Goal: Contribute content: Contribute content

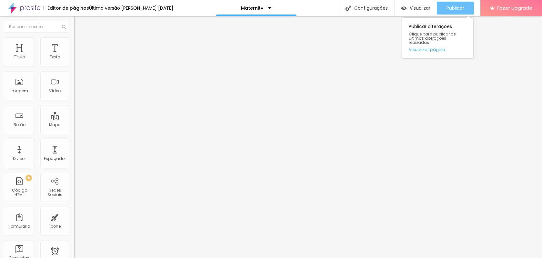
click at [459, 10] on span "Publicar" at bounding box center [456, 7] width 18 height 5
click at [457, 8] on span "Publicar" at bounding box center [456, 7] width 18 height 5
click at [460, 8] on span "Publicar" at bounding box center [456, 7] width 18 height 5
click at [459, 8] on span "Publicar" at bounding box center [456, 7] width 18 height 5
click at [460, 7] on span "Publicar" at bounding box center [456, 7] width 18 height 5
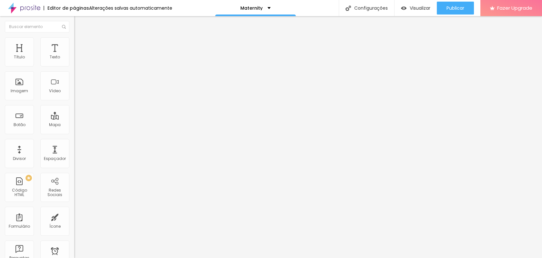
type input "48"
type input "47"
type input "46"
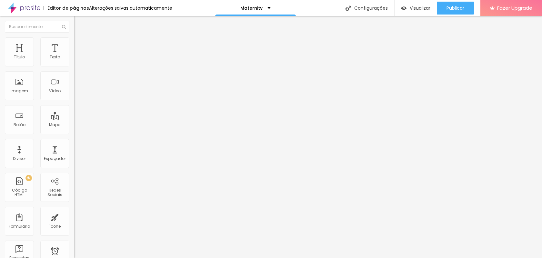
type input "46"
type input "45"
type input "44"
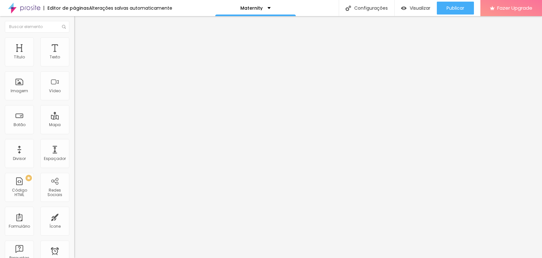
type input "43"
type input "42"
drag, startPoint x: 31, startPoint y: 136, endPoint x: 27, endPoint y: 136, distance: 3.6
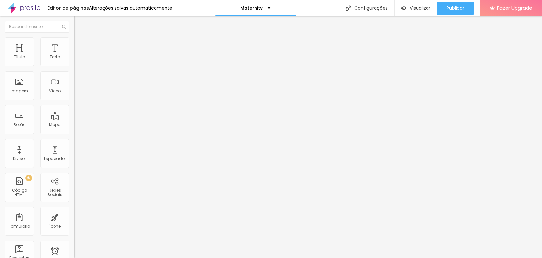
type input "42"
click at [74, 152] on input "range" at bounding box center [95, 154] width 42 height 5
type input "39"
type input "40"
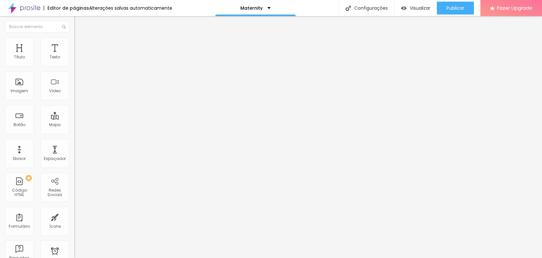
type input "40"
type input "41"
type input "42"
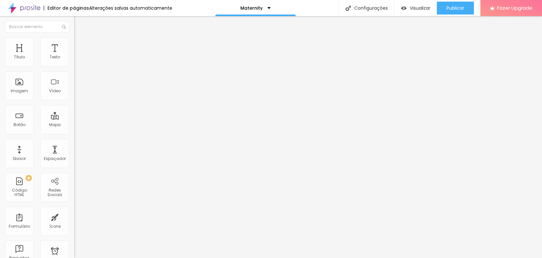
type input "43"
type input "44"
type input "45"
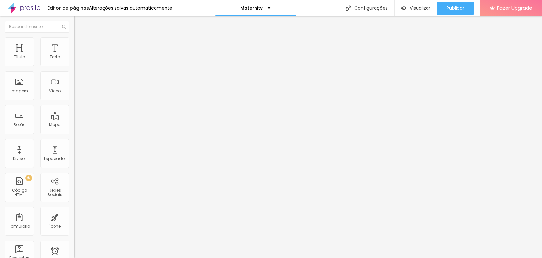
type input "45"
type input "46"
type input "47"
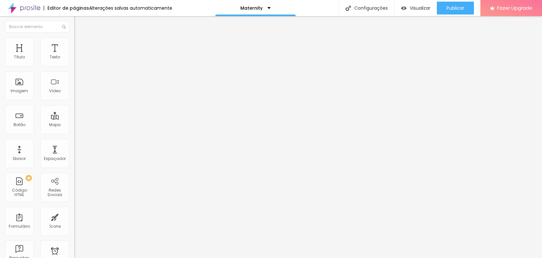
type input "48"
type input "49"
type input "50"
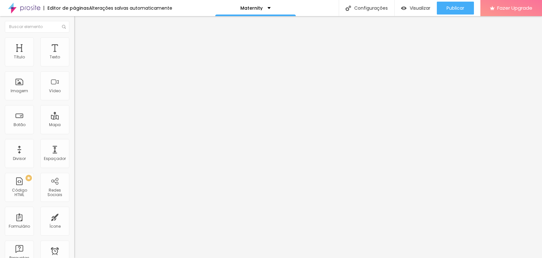
type input "50"
drag, startPoint x: 27, startPoint y: 135, endPoint x: 31, endPoint y: 137, distance: 4.7
type input "50"
click at [74, 152] on input "range" at bounding box center [95, 154] width 42 height 5
click at [53, 48] on div "Texto" at bounding box center [54, 51] width 29 height 29
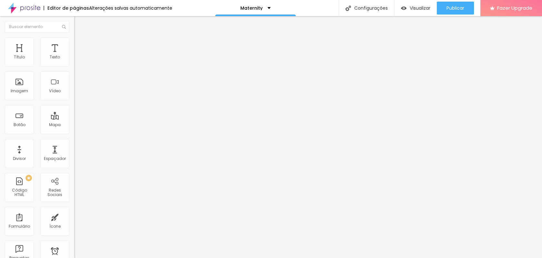
type input "25"
click at [74, 152] on input "range" at bounding box center [95, 154] width 42 height 5
type input "1.2"
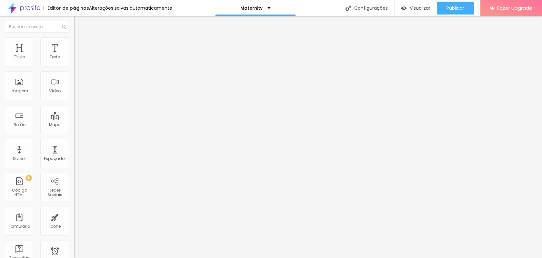
type input "1.2"
type input "1.1"
type input "1"
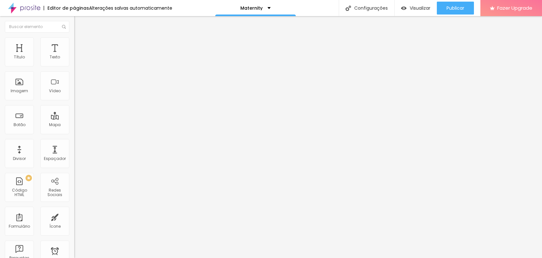
type input "0.9"
type input "0.8"
type input "0.7"
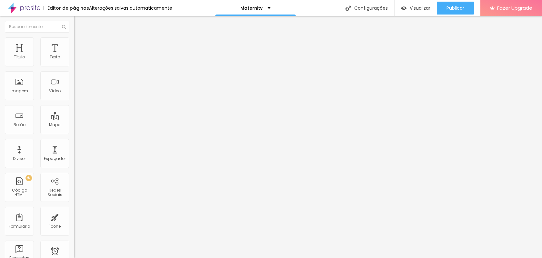
type input "0.7"
type input "0.6"
type input "0.5"
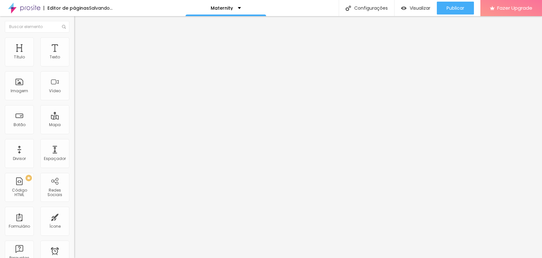
drag, startPoint x: 35, startPoint y: 161, endPoint x: 0, endPoint y: 153, distance: 36.0
type input "0.5"
click at [74, 152] on input "range" at bounding box center [95, 154] width 42 height 5
type input "51"
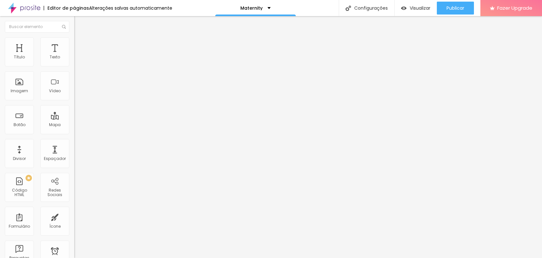
type input "51"
type input "41"
type input "40"
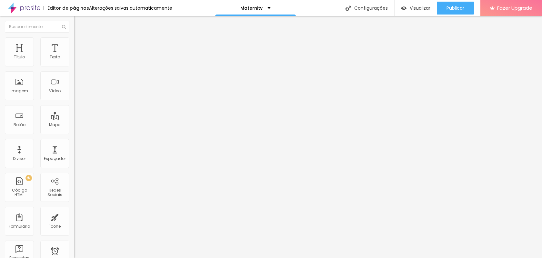
type input "39"
type input "37"
type input "36"
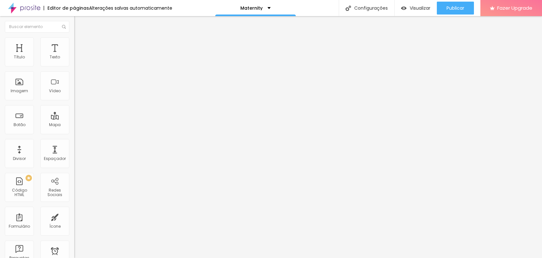
type input "36"
type input "34"
type input "30"
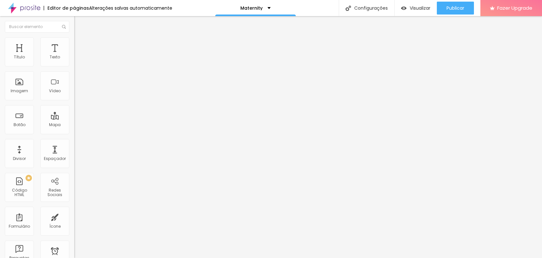
type input "28"
type input "26"
type input "25"
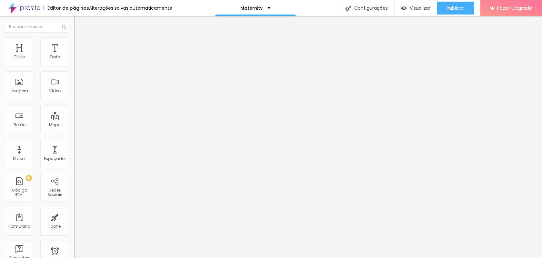
type input "25"
type input "24"
type input "23"
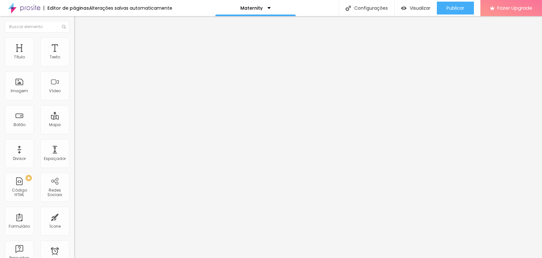
type input "22"
type input "23"
type input "24"
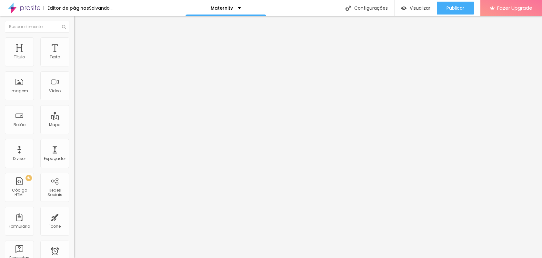
type input "24"
type input "25"
drag, startPoint x: 32, startPoint y: 134, endPoint x: 20, endPoint y: 134, distance: 12.0
type input "25"
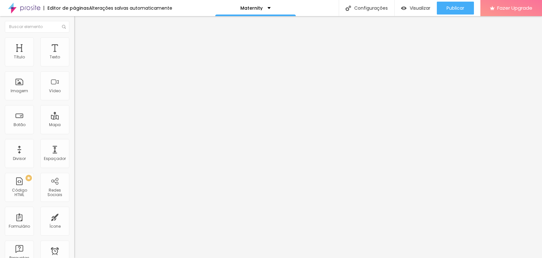
click at [74, 152] on input "range" at bounding box center [95, 154] width 42 height 5
click at [74, 158] on input "50" at bounding box center [88, 161] width 28 height 7
type input "14"
type input "2"
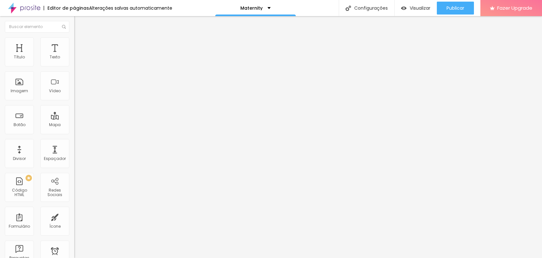
type input "25"
click at [74, 158] on input "50" at bounding box center [88, 161] width 28 height 7
type input "14"
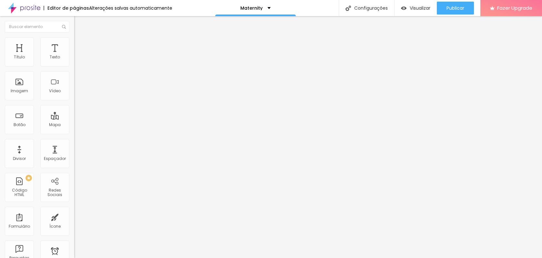
type input "2"
type input "25"
type input "14"
type input "2"
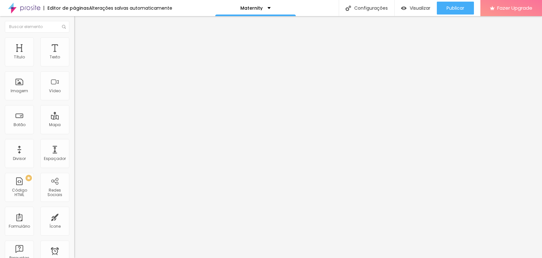
type input "14"
type input "1.2"
type input "1.1"
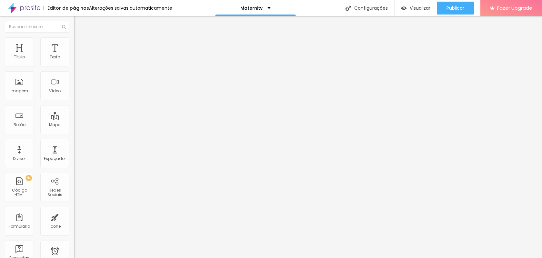
type input "1"
type input "0.9"
type input "0.8"
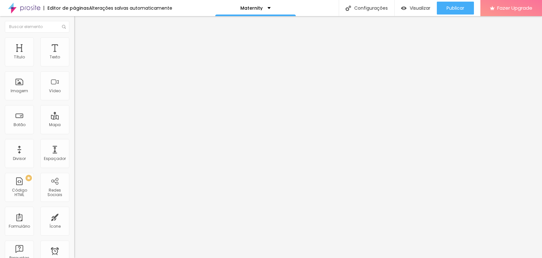
type input "0.8"
type input "0.7"
type input "0.6"
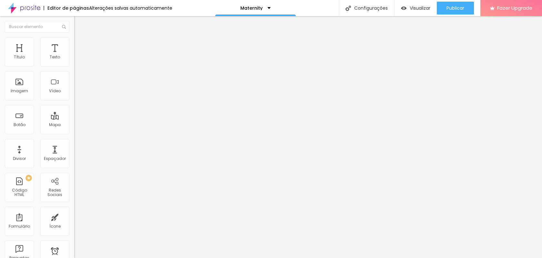
type input "0.5"
drag, startPoint x: 37, startPoint y: 162, endPoint x: 9, endPoint y: 160, distance: 28.2
type input "0.5"
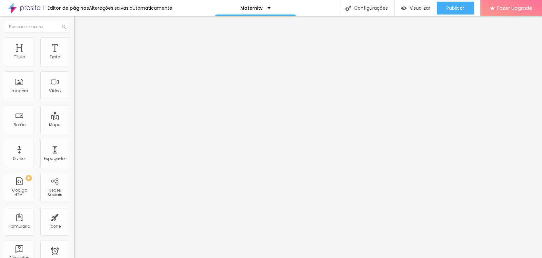
type input "1.2"
type input "1.1"
type input "1"
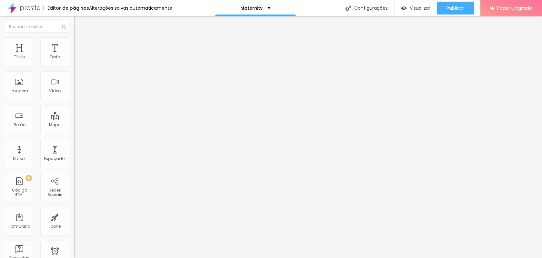
type input "1"
type input "0.6"
type input "0.5"
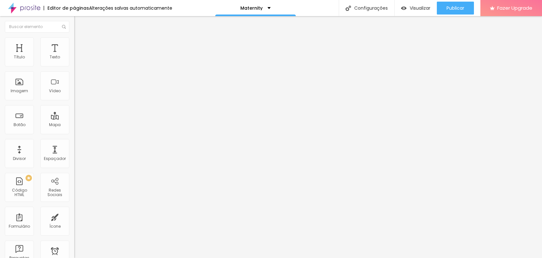
drag, startPoint x: 35, startPoint y: 159, endPoint x: 2, endPoint y: 158, distance: 33.3
type input "0.5"
click at [80, 45] on span "Estilo" at bounding box center [85, 41] width 10 height 5
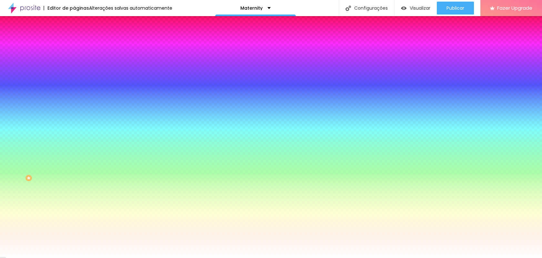
click at [74, 44] on li "Avançado" at bounding box center [111, 47] width 74 height 6
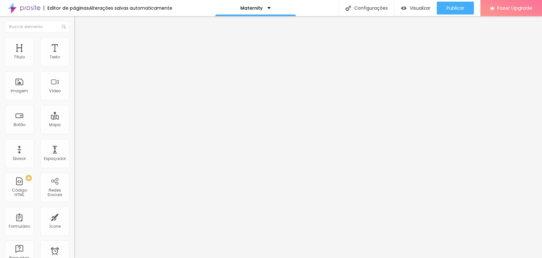
click at [80, 38] on span "Conteúdo" at bounding box center [90, 35] width 20 height 5
click at [79, 22] on img "button" at bounding box center [81, 23] width 5 height 5
click at [58, 60] on div "Texto" at bounding box center [54, 51] width 29 height 29
click at [79, 25] on img "button" at bounding box center [81, 23] width 5 height 5
click at [59, 57] on div "Texto" at bounding box center [55, 57] width 10 height 5
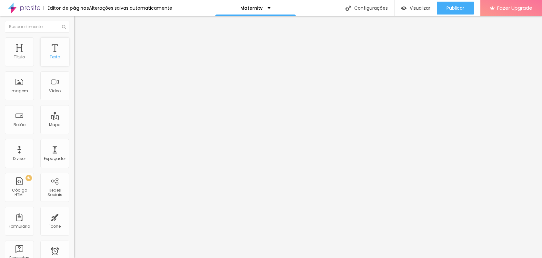
click at [58, 56] on div "Texto" at bounding box center [55, 57] width 10 height 5
click at [79, 25] on div "Editar Coluna" at bounding box center [99, 23] width 40 height 5
click at [74, 44] on li "Avançado" at bounding box center [111, 47] width 74 height 6
click at [80, 45] on span "Estilo" at bounding box center [85, 41] width 10 height 5
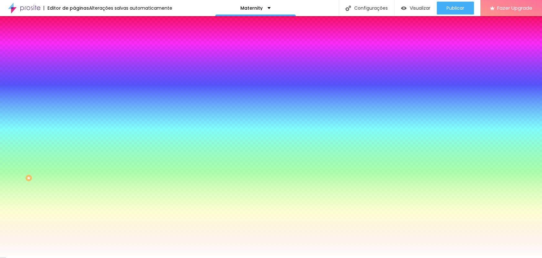
click at [80, 38] on span "Conteúdo" at bounding box center [90, 35] width 20 height 5
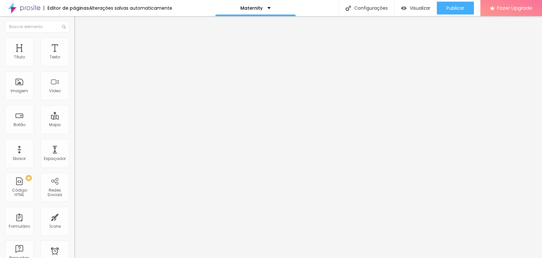
type input "17"
type input "18"
type input "19"
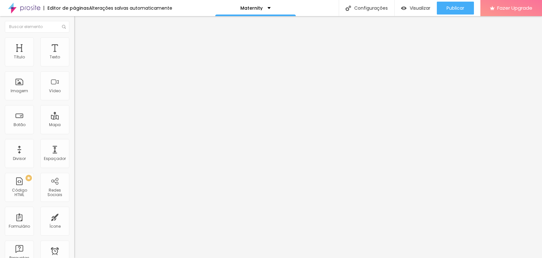
type input "19"
type input "20"
type input "21"
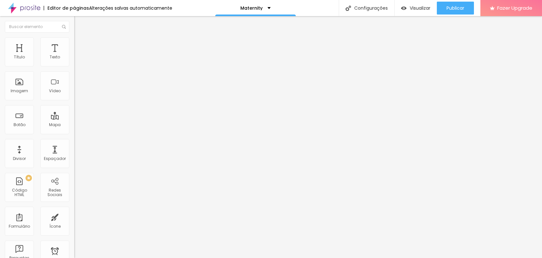
type input "22"
type input "23"
type input "24"
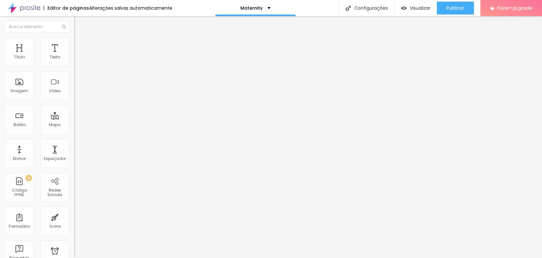
type input "24"
type input "25"
type input "26"
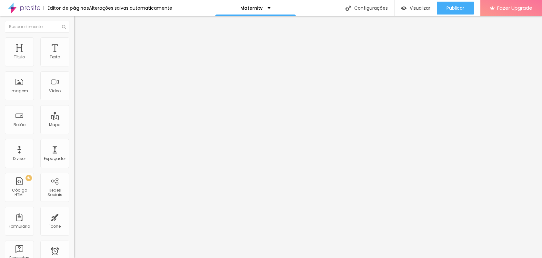
type input "27"
type input "28"
type input "29"
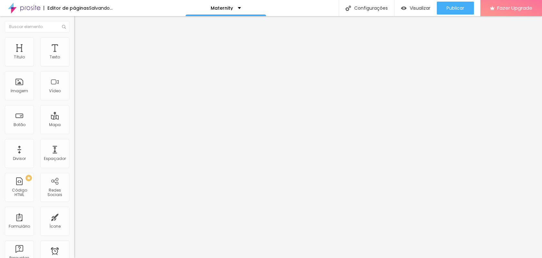
type input "29"
drag, startPoint x: 28, startPoint y: 63, endPoint x: 50, endPoint y: 64, distance: 22.3
type input "30"
click at [74, 119] on input "range" at bounding box center [95, 121] width 42 height 5
type input "30"
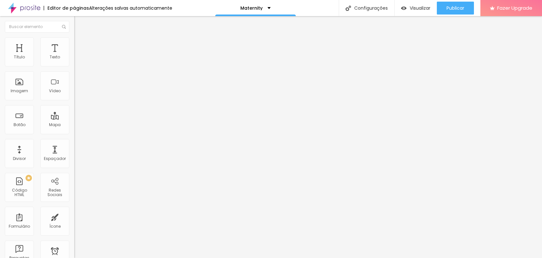
click at [80, 45] on span "Avançado" at bounding box center [90, 41] width 21 height 5
click at [74, 37] on li "Estilo" at bounding box center [111, 34] width 74 height 6
click at [74, 40] on li "Avançado" at bounding box center [111, 40] width 74 height 6
click at [79, 25] on img "button" at bounding box center [81, 23] width 5 height 5
click at [79, 22] on img "button" at bounding box center [81, 23] width 5 height 5
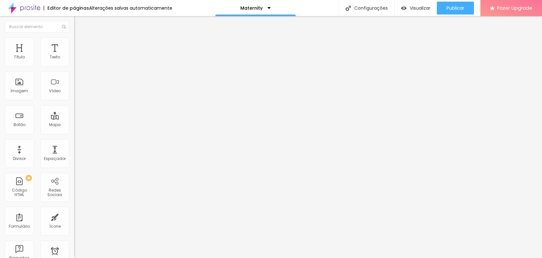
click at [79, 21] on img "button" at bounding box center [81, 23] width 5 height 5
click at [79, 26] on img "button" at bounding box center [81, 23] width 5 height 5
click at [79, 24] on img "button" at bounding box center [81, 23] width 5 height 5
click at [80, 45] on span "Avançado" at bounding box center [90, 41] width 21 height 5
click at [74, 21] on button "Editar Texto" at bounding box center [111, 23] width 74 height 15
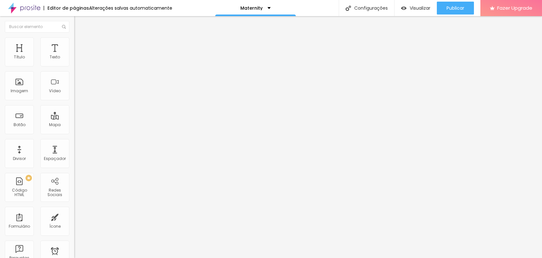
click at [74, 37] on img at bounding box center [77, 34] width 6 height 6
click at [74, 28] on button "Editar Texto" at bounding box center [111, 23] width 74 height 15
click at [79, 24] on img "button" at bounding box center [81, 23] width 5 height 5
type input "31"
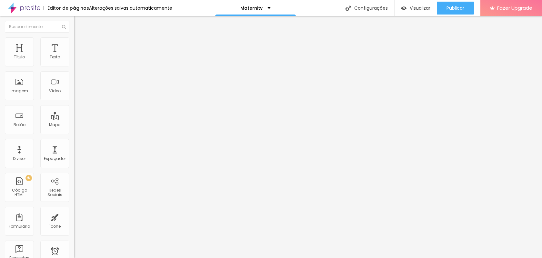
type input "32"
drag, startPoint x: 53, startPoint y: 63, endPoint x: 65, endPoint y: 65, distance: 12.7
type input "32"
click at [74, 119] on input "range" at bounding box center [95, 121] width 42 height 5
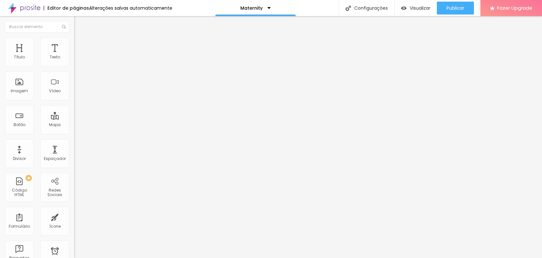
click at [74, 43] on ul "Estilo Avançado" at bounding box center [111, 37] width 74 height 13
click at [79, 25] on img "button" at bounding box center [81, 23] width 5 height 5
click at [74, 26] on button "Editar Texto" at bounding box center [111, 23] width 74 height 15
click at [80, 45] on span "Avançado" at bounding box center [90, 41] width 21 height 5
click at [74, 27] on button "Editar Texto" at bounding box center [111, 23] width 74 height 15
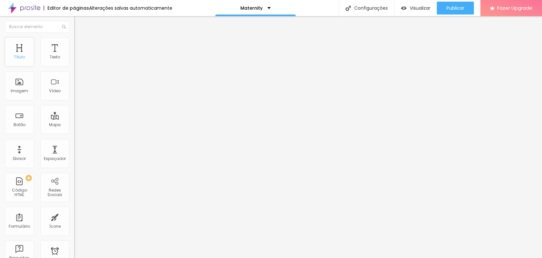
click at [16, 52] on div "Título" at bounding box center [19, 51] width 29 height 29
click at [17, 55] on div "Título" at bounding box center [19, 57] width 11 height 5
click at [74, 66] on span "Titulo 3" at bounding box center [83, 62] width 18 height 5
click at [74, 60] on span "Titulo 2" at bounding box center [84, 57] width 21 height 5
click at [74, 39] on img at bounding box center [77, 40] width 6 height 6
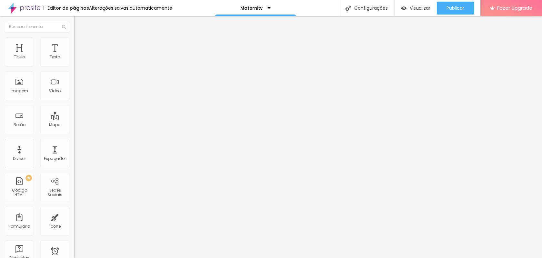
click at [74, 37] on li "Estilo" at bounding box center [111, 34] width 74 height 6
click at [74, 96] on button "button" at bounding box center [78, 92] width 9 height 7
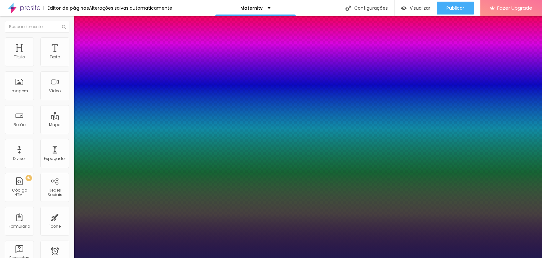
type input "1"
click at [30, 258] on div at bounding box center [271, 258] width 542 height 0
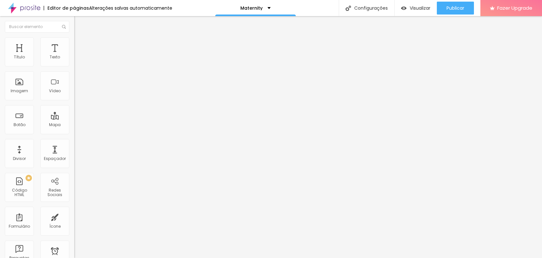
click at [77, 94] on icon "button" at bounding box center [78, 92] width 3 height 3
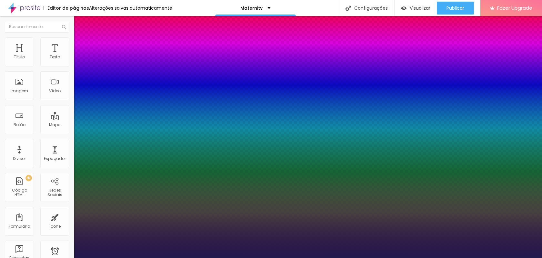
type input "1"
type input "14"
type input "1"
type input "16"
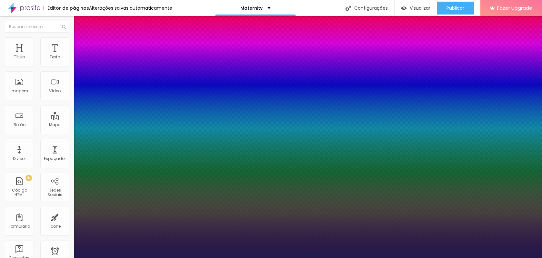
type input "16"
type input "1"
type input "21"
type input "1"
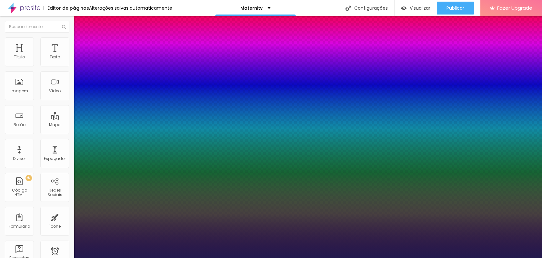
type input "22"
type input "1"
type input "23"
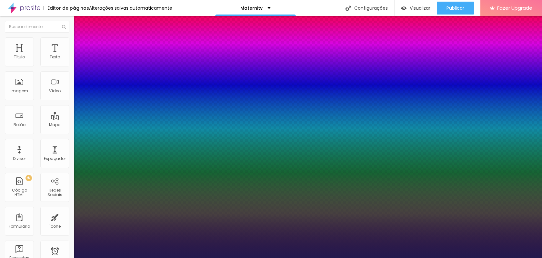
type input "1"
type input "24"
type input "1"
type input "25"
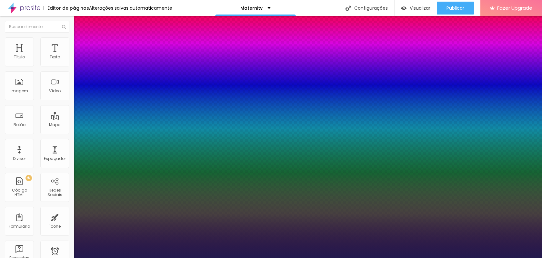
type input "25"
type input "1"
type input "27"
type input "1"
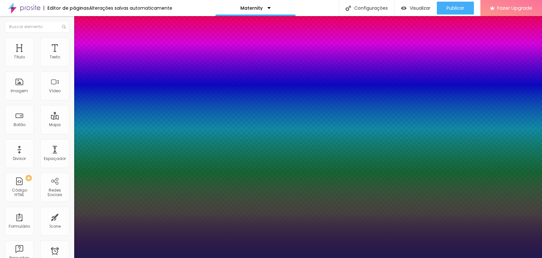
type input "32"
type input "1"
type input "33"
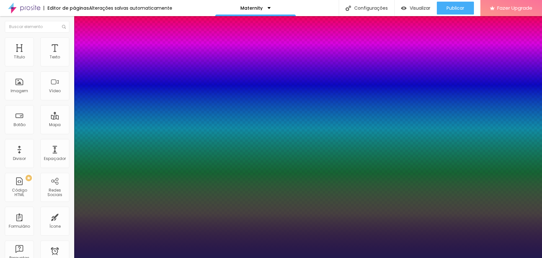
type input "1"
type input "34"
drag, startPoint x: 86, startPoint y: 183, endPoint x: 101, endPoint y: 183, distance: 15.2
click at [189, 258] on div at bounding box center [271, 258] width 542 height 0
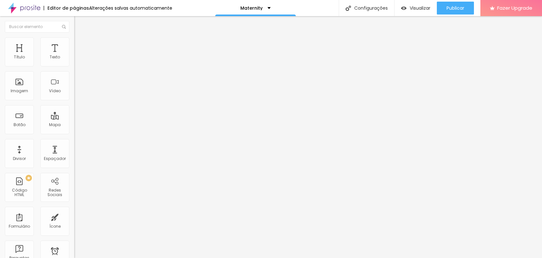
click at [74, 96] on button "button" at bounding box center [78, 92] width 9 height 7
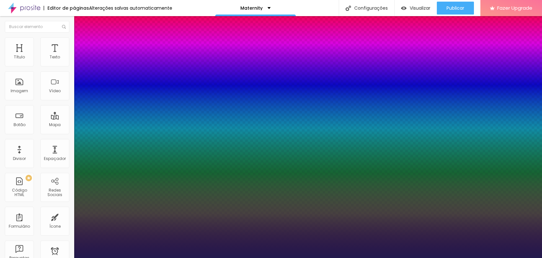
click at [253, 258] on div at bounding box center [271, 258] width 542 height 0
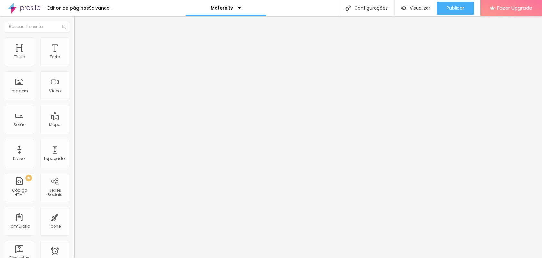
click at [74, 56] on span "Trocar imagem" at bounding box center [91, 52] width 35 height 5
click at [74, 43] on li "Estilo" at bounding box center [111, 40] width 74 height 6
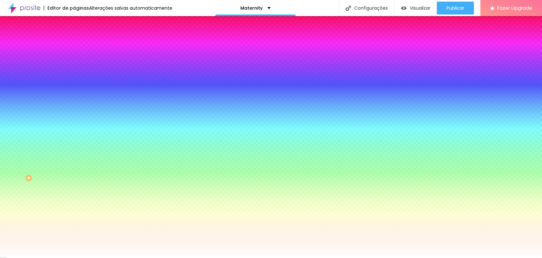
click at [74, 44] on li "Avançado" at bounding box center [111, 47] width 74 height 6
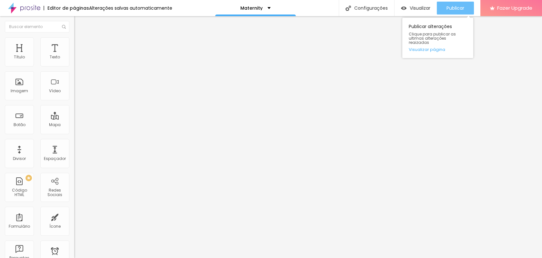
click at [455, 11] on span "Publicar" at bounding box center [456, 7] width 18 height 5
click at [463, 8] on span "Publicar" at bounding box center [456, 7] width 18 height 5
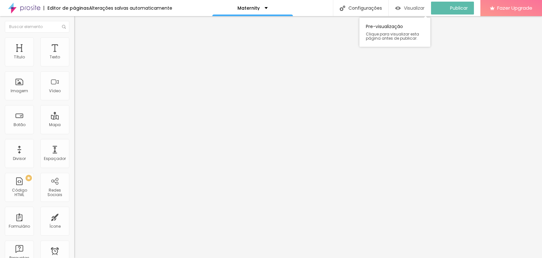
click at [417, 7] on span "Visualizar" at bounding box center [414, 7] width 21 height 5
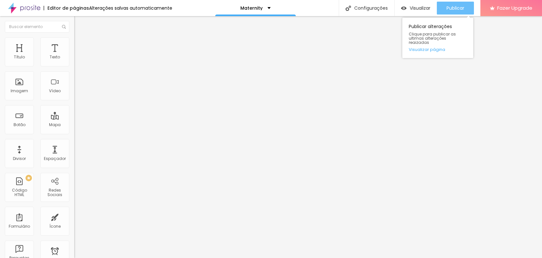
click at [452, 2] on div "Publicar" at bounding box center [456, 8] width 18 height 13
click at [461, 10] on span "Publicar" at bounding box center [456, 7] width 18 height 5
click at [463, 8] on span "Publicar" at bounding box center [456, 7] width 18 height 5
click at [463, 12] on div "Publicar" at bounding box center [456, 8] width 18 height 13
